Goal: Transaction & Acquisition: Purchase product/service

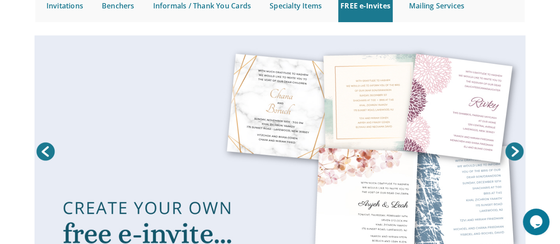
scroll to position [94, 0]
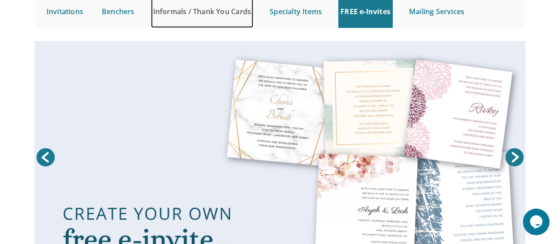
click at [219, 13] on link "Informals / Thank You Cards" at bounding box center [202, 11] width 102 height 33
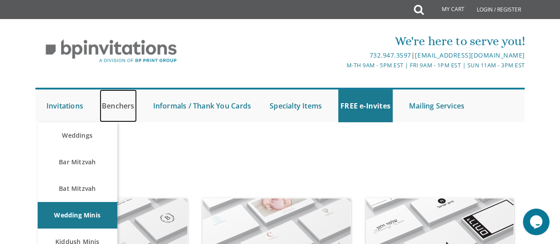
click at [120, 106] on link "Benchers" at bounding box center [118, 105] width 37 height 33
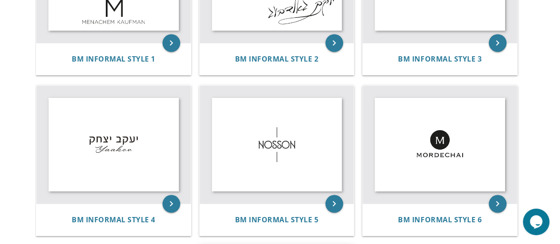
scroll to position [265, 0]
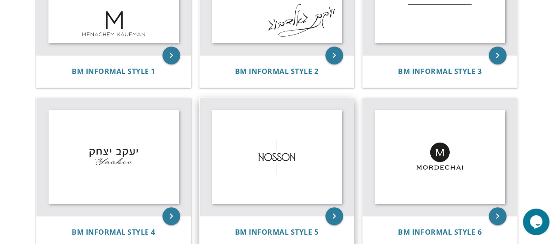
click at [269, 163] on img at bounding box center [277, 157] width 154 height 118
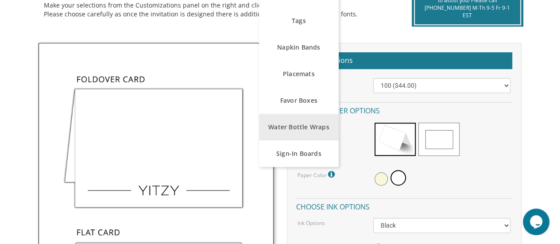
scroll to position [221, 0]
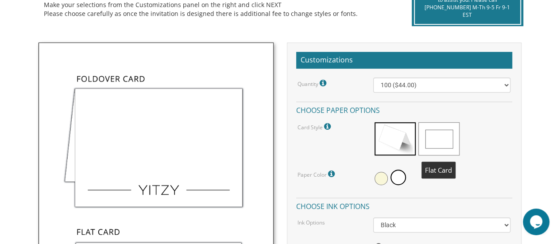
drag, startPoint x: 435, startPoint y: 130, endPoint x: 423, endPoint y: 94, distance: 37.8
click at [434, 128] on span at bounding box center [438, 138] width 41 height 33
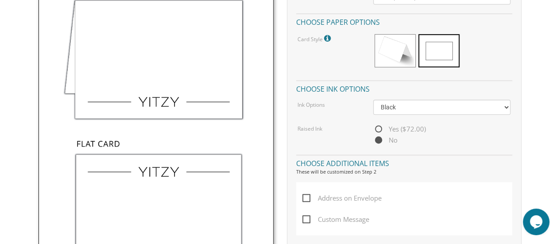
scroll to position [310, 0]
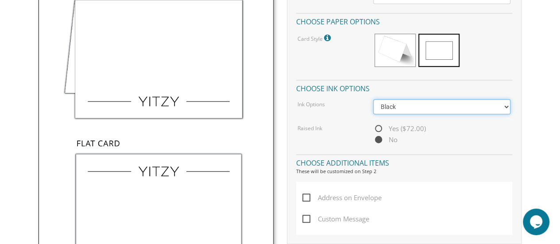
click at [413, 111] on select "Black Colored Ink ($32.00)" at bounding box center [442, 106] width 138 height 15
select select "Standard"
click at [373, 99] on select "Black Colored Ink ($32.00)" at bounding box center [442, 106] width 138 height 15
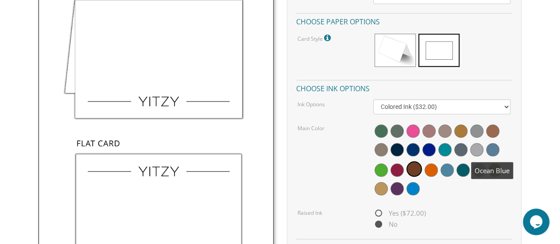
click at [494, 149] on span at bounding box center [492, 149] width 13 height 13
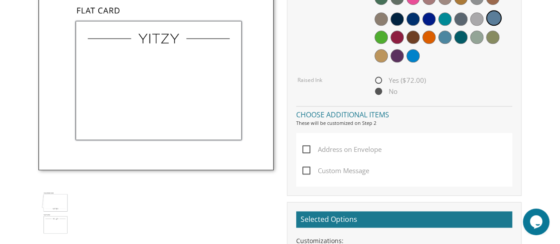
scroll to position [487, 0]
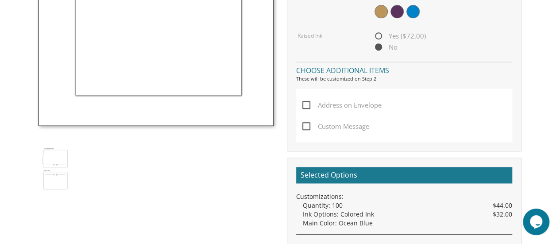
click at [313, 108] on span "Address on Envelope" at bounding box center [341, 105] width 79 height 11
click at [308, 107] on input "Address on Envelope" at bounding box center [305, 104] width 6 height 6
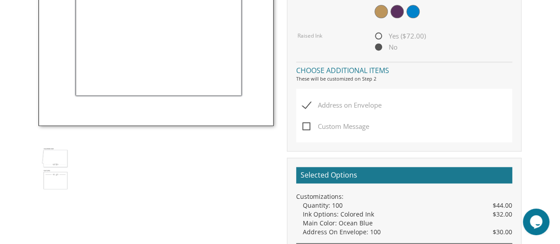
scroll to position [531, 0]
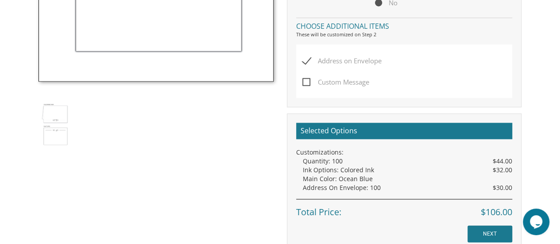
click at [306, 61] on span "Address on Envelope" at bounding box center [341, 60] width 79 height 11
click at [306, 61] on input "Address on Envelope" at bounding box center [305, 60] width 6 height 6
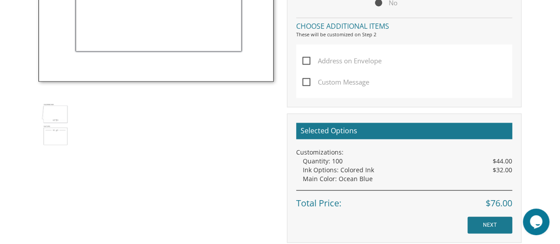
click at [307, 60] on span "Address on Envelope" at bounding box center [341, 60] width 79 height 11
click at [307, 60] on input "Address on Envelope" at bounding box center [305, 60] width 6 height 6
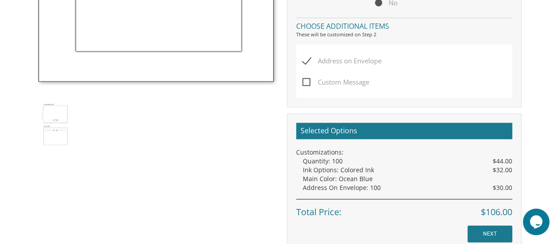
click at [307, 60] on span "Address on Envelope" at bounding box center [341, 60] width 79 height 11
click at [307, 60] on input "Address on Envelope" at bounding box center [305, 60] width 6 height 6
checkbox input "false"
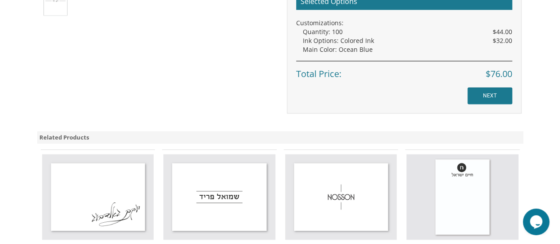
scroll to position [664, 0]
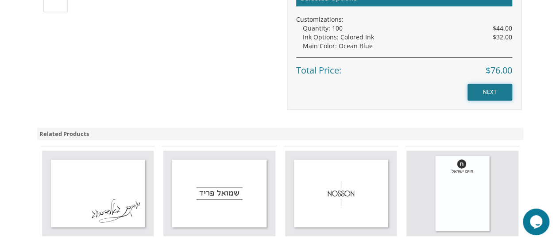
click at [495, 96] on input "NEXT" at bounding box center [489, 92] width 45 height 17
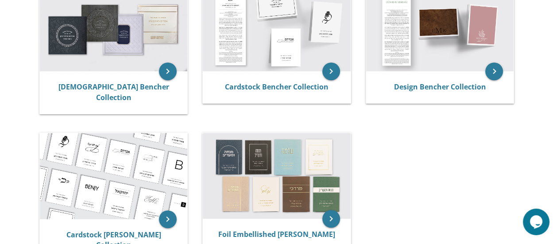
scroll to position [221, 0]
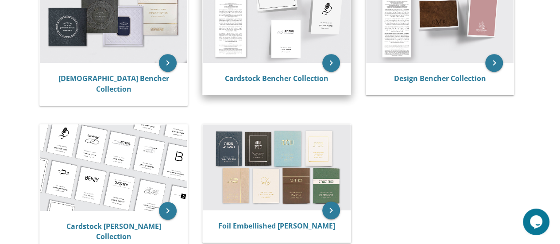
click at [261, 63] on img at bounding box center [277, 20] width 148 height 86
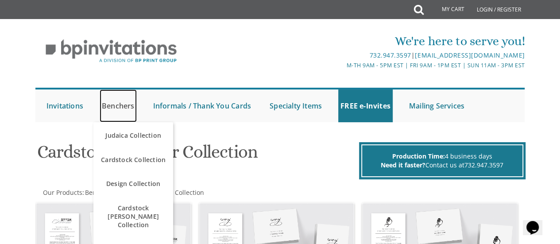
click at [118, 104] on link "Benchers" at bounding box center [118, 105] width 37 height 33
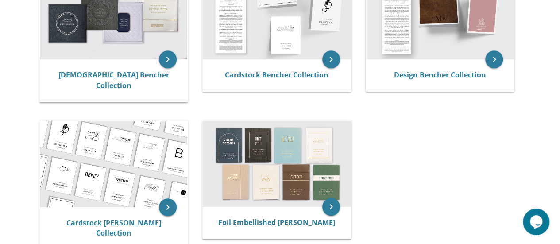
scroll to position [177, 0]
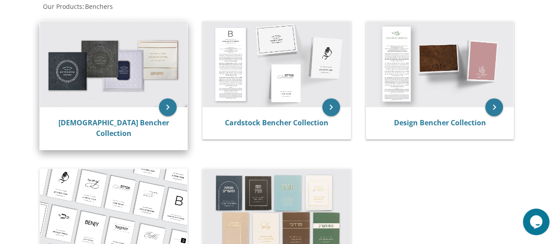
click at [76, 70] on img at bounding box center [114, 64] width 148 height 86
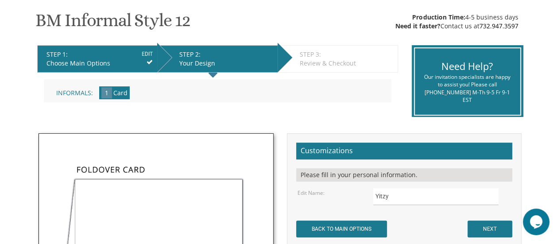
scroll to position [221, 0]
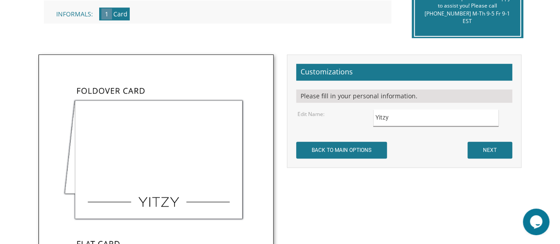
click at [444, 114] on input "Yitzy" at bounding box center [435, 117] width 125 height 17
type input "Y"
type input "Gavri"
click at [486, 150] on input "NEXT" at bounding box center [489, 150] width 45 height 17
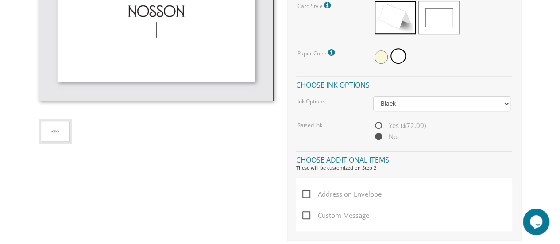
scroll to position [354, 0]
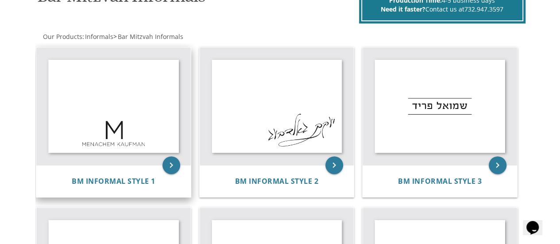
scroll to position [88, 0]
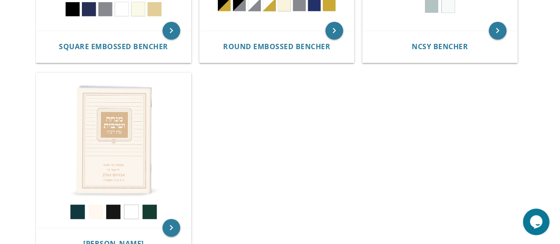
scroll to position [575, 0]
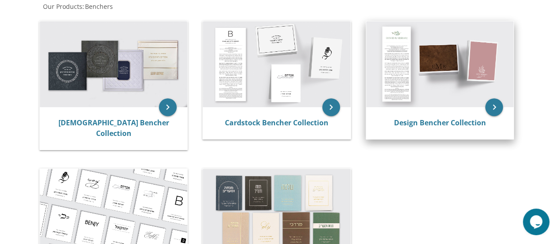
click at [417, 64] on img at bounding box center [440, 64] width 148 height 86
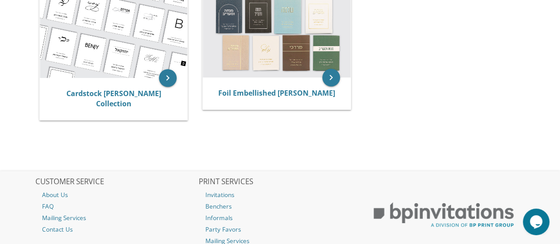
scroll to position [342, 0]
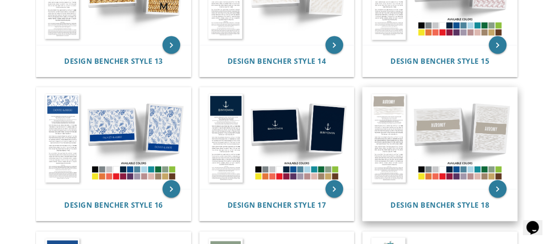
click at [446, 133] on img at bounding box center [439, 137] width 154 height 101
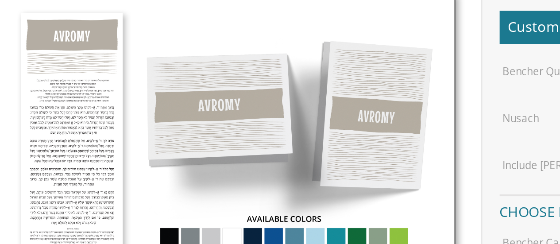
scroll to position [221, 0]
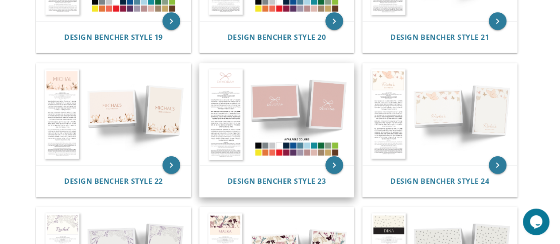
scroll to position [1278, 0]
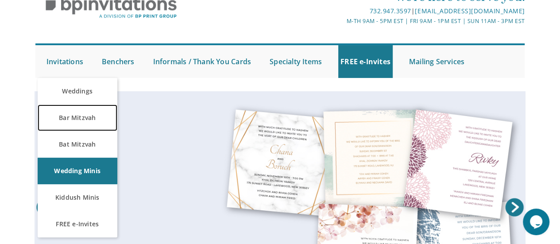
click at [79, 122] on link "Bar Mitzvah" at bounding box center [78, 117] width 80 height 27
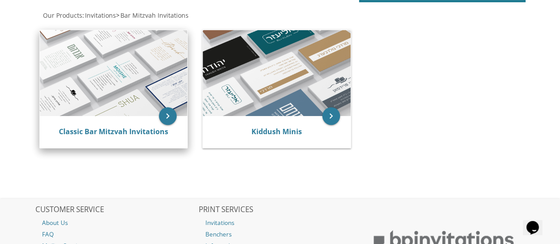
click at [130, 94] on img at bounding box center [114, 73] width 148 height 86
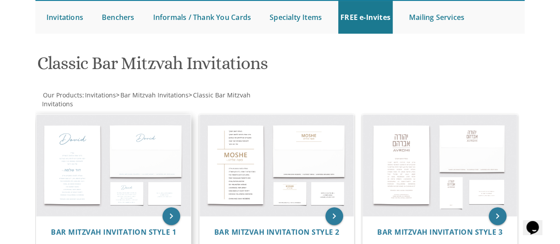
click at [98, 157] on img at bounding box center [113, 165] width 154 height 101
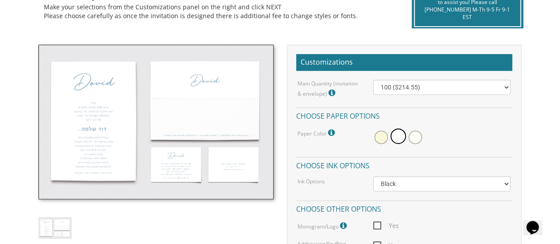
scroll to position [221, 0]
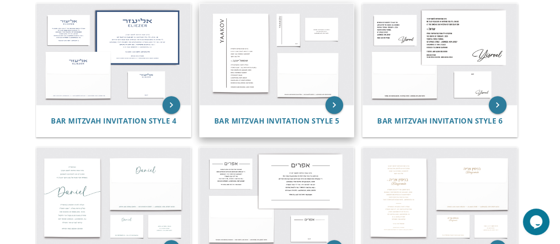
scroll to position [354, 0]
